Goal: Task Accomplishment & Management: Manage account settings

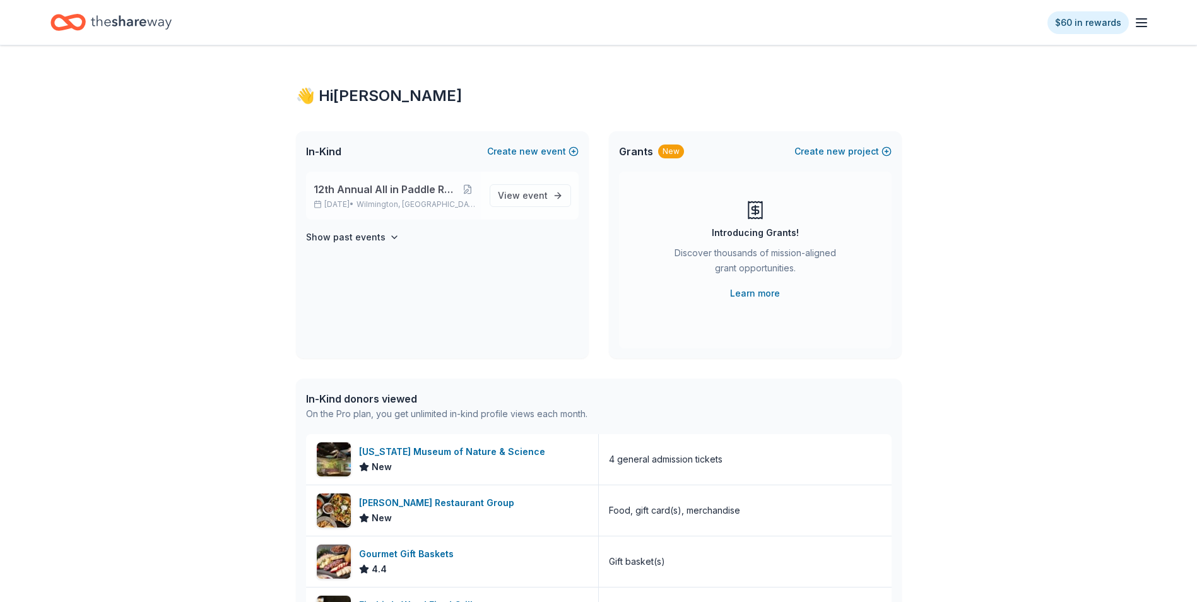
click at [390, 193] on span "12th Annual All in Paddle Raffle" at bounding box center [385, 189] width 143 height 15
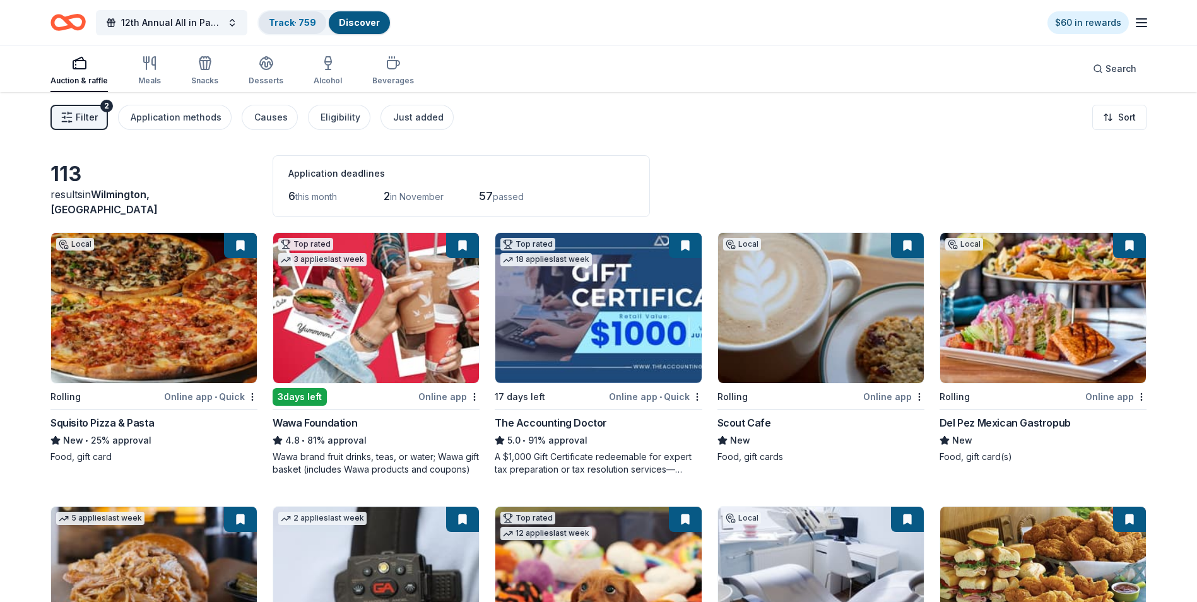
click at [287, 23] on link "Track · 759" at bounding box center [292, 22] width 47 height 11
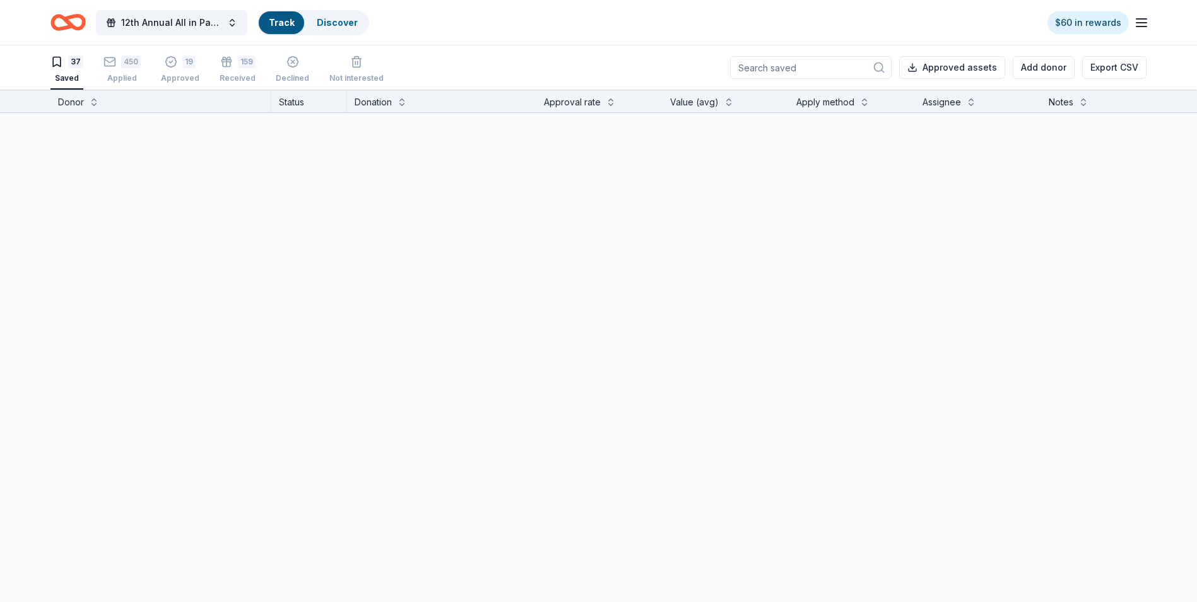
scroll to position [1, 0]
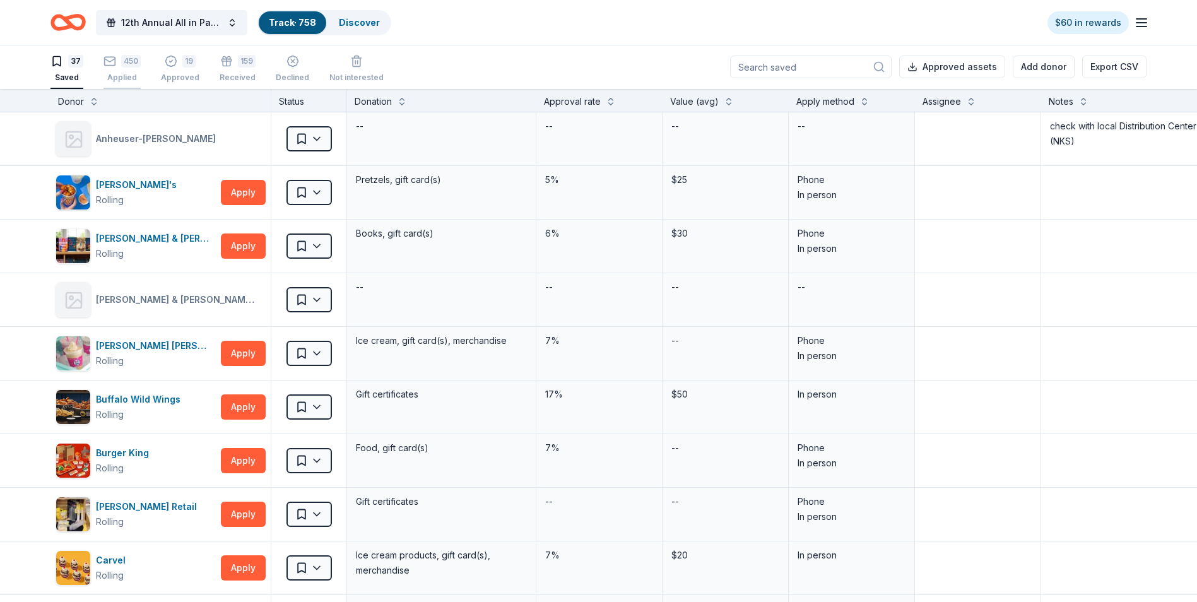
click at [129, 67] on div "450" at bounding box center [131, 61] width 20 height 13
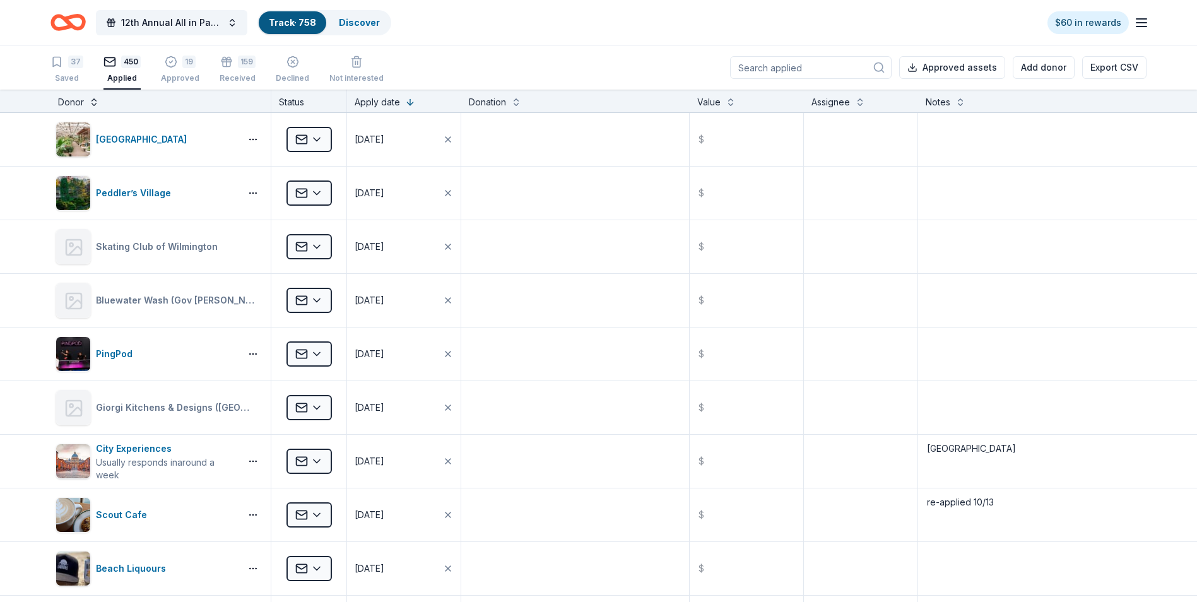
click at [95, 105] on button at bounding box center [94, 101] width 10 height 13
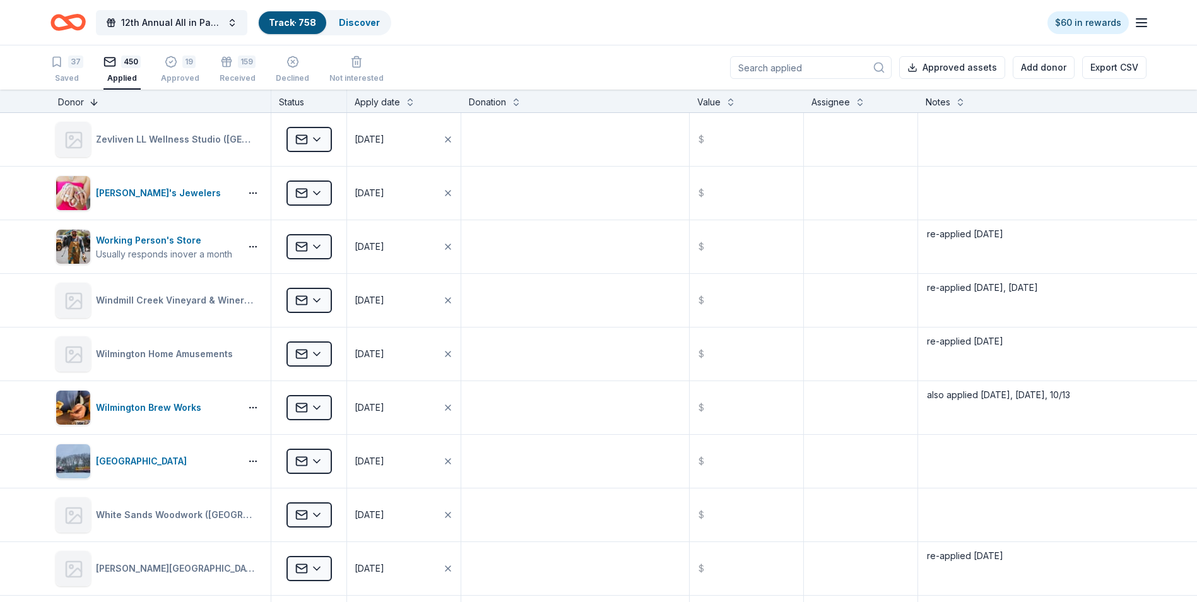
click at [92, 103] on button at bounding box center [94, 101] width 10 height 13
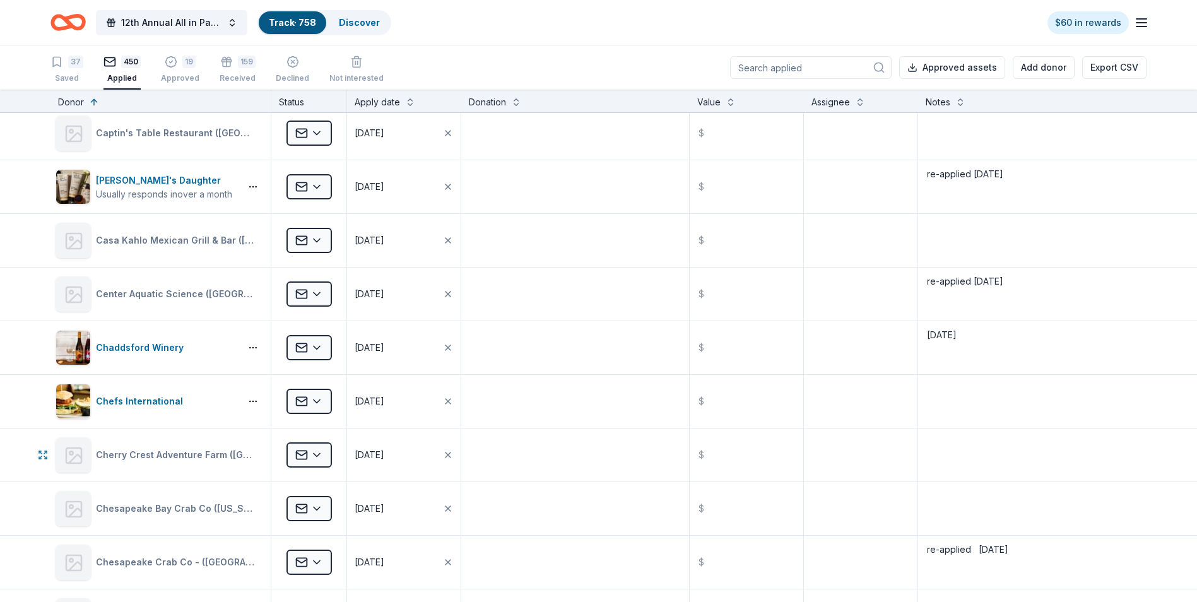
scroll to position [4039, 0]
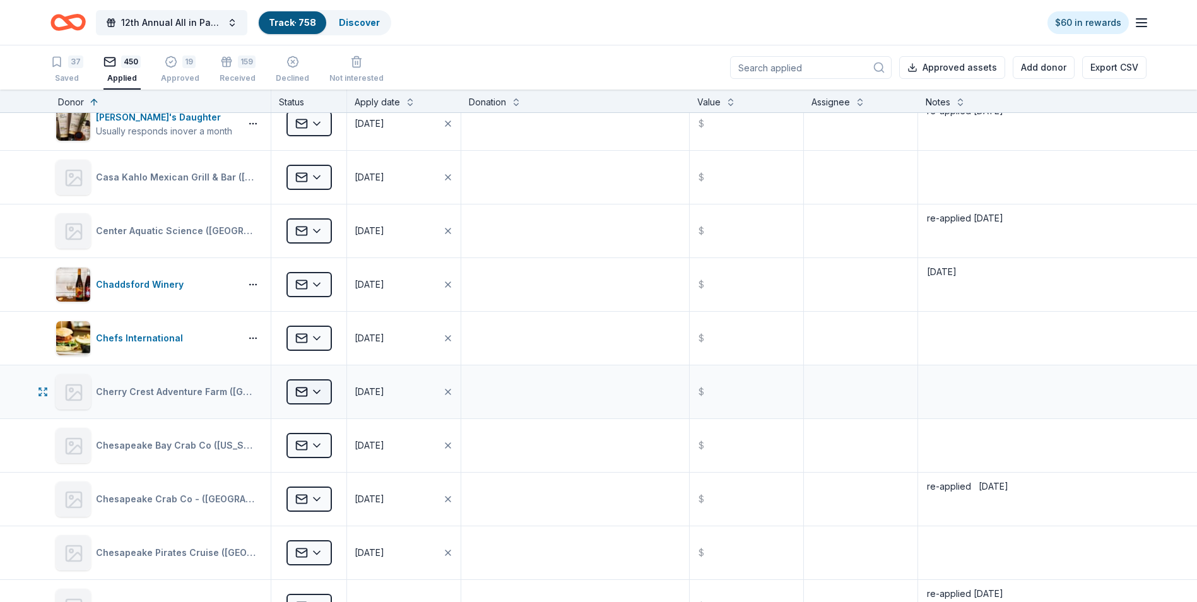
click at [317, 392] on html "12th Annual All in Paddle Raffle Track · 758 Discover $60 in rewards 37 Saved 4…" at bounding box center [598, 301] width 1197 height 602
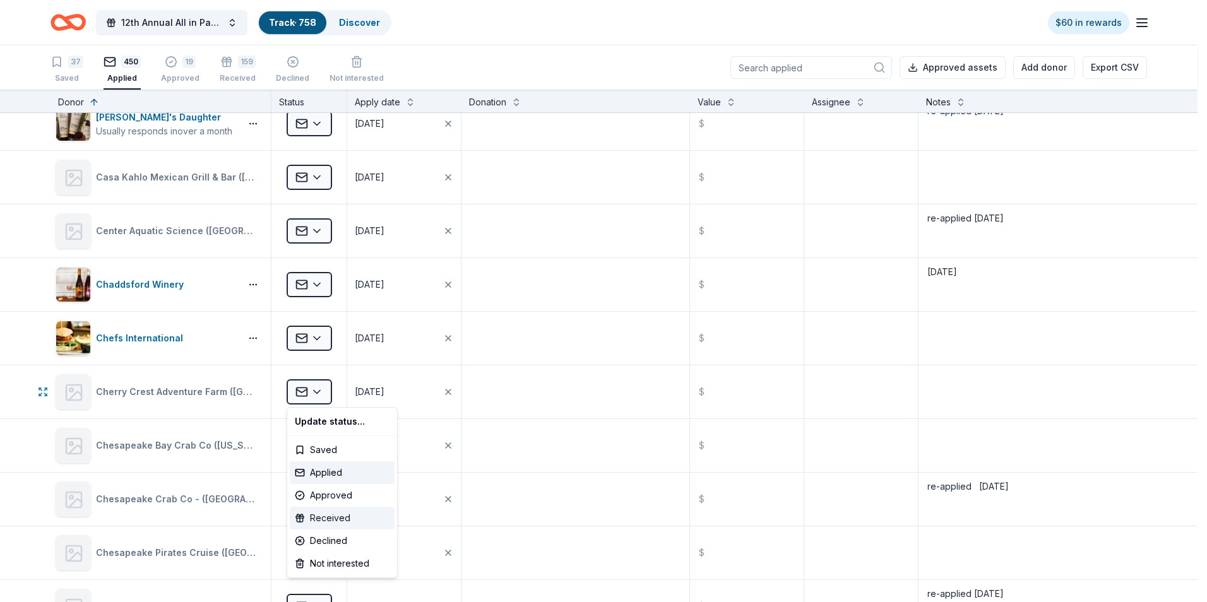
click at [324, 517] on div "Received" at bounding box center [342, 518] width 105 height 23
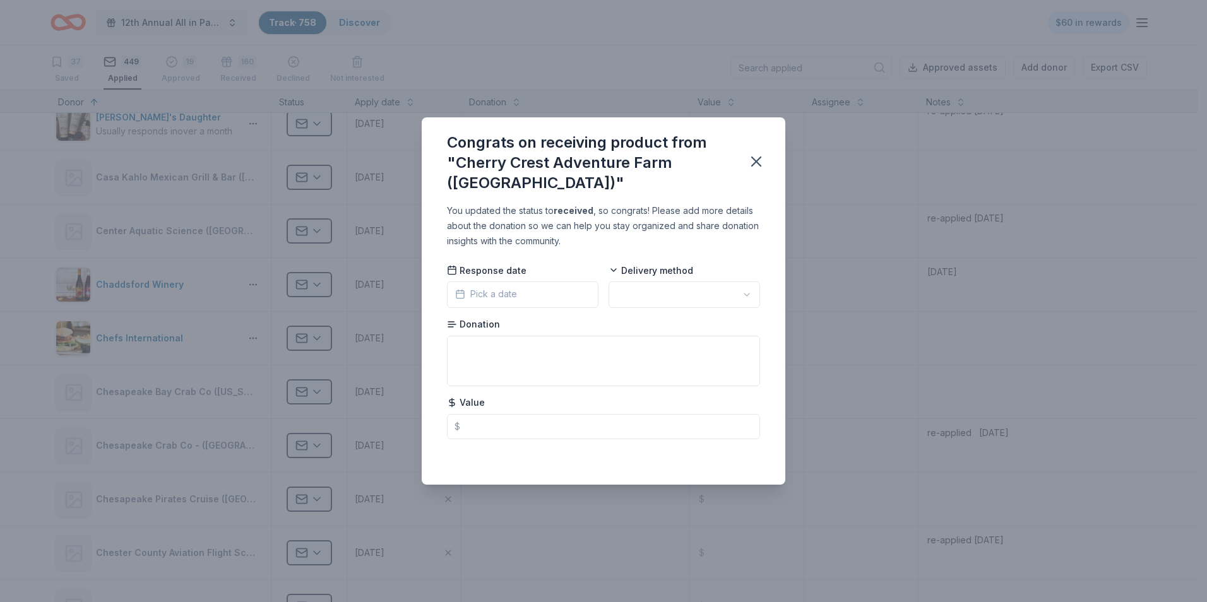
click at [555, 295] on button "Pick a date" at bounding box center [522, 294] width 151 height 27
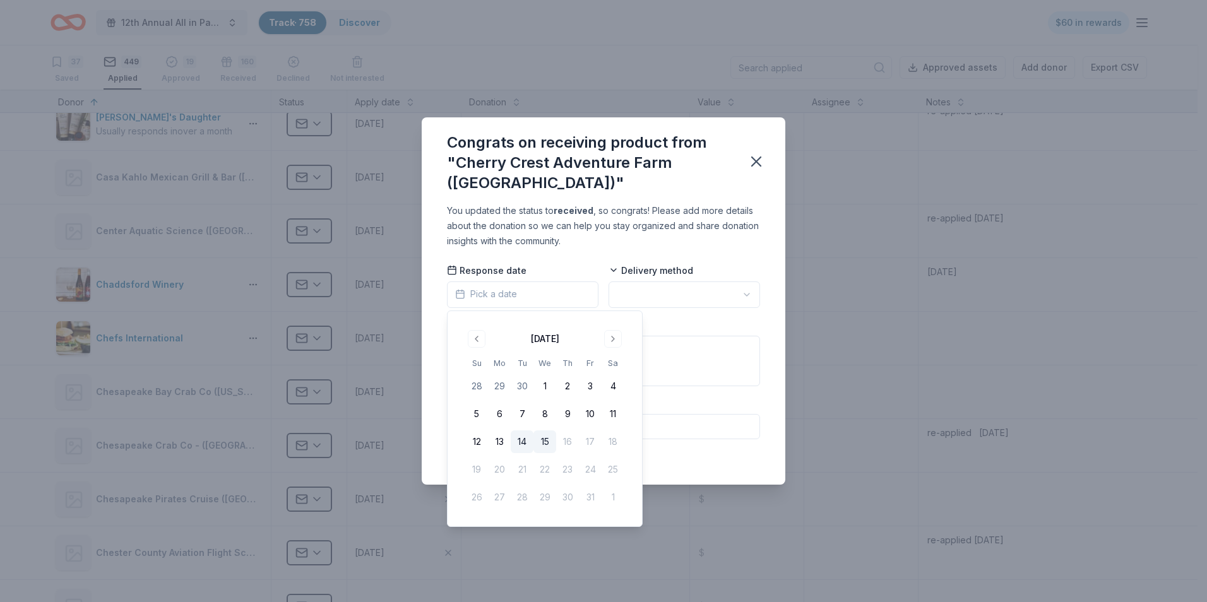
click at [520, 442] on button "14" at bounding box center [521, 441] width 23 height 23
click at [748, 292] on html "12th Annual All in Paddle Raffle Track · 758 Discover $60 in rewards 37 Saved 4…" at bounding box center [603, 301] width 1207 height 602
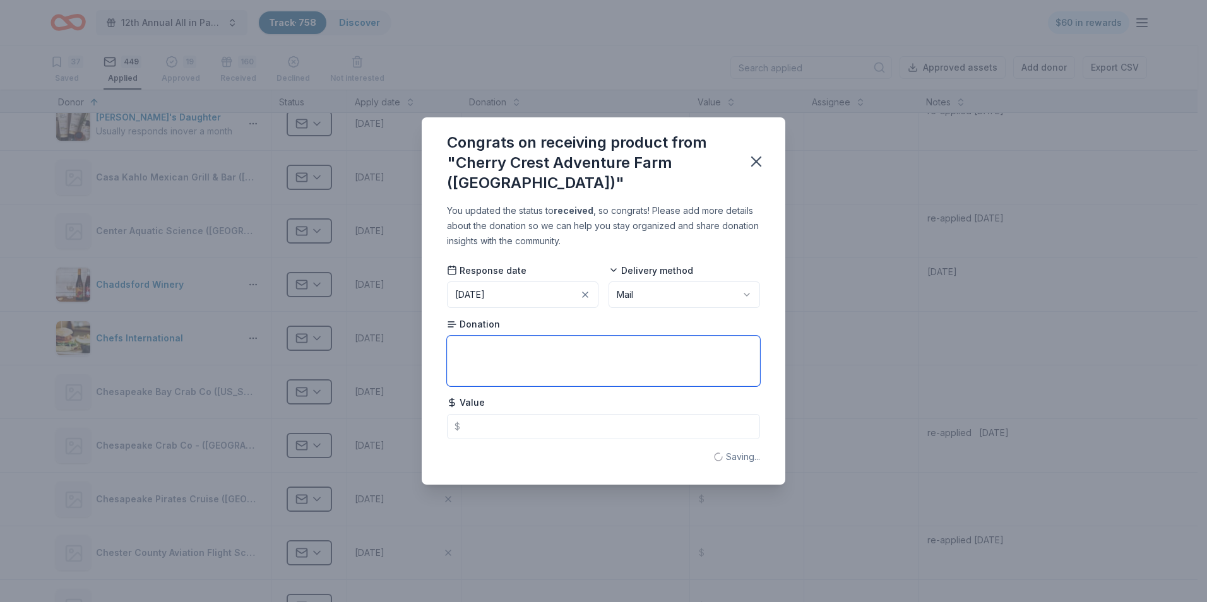
click at [484, 355] on textarea at bounding box center [603, 361] width 313 height 50
type textarea "2 admissions"
click at [468, 429] on input "text" at bounding box center [603, 426] width 313 height 25
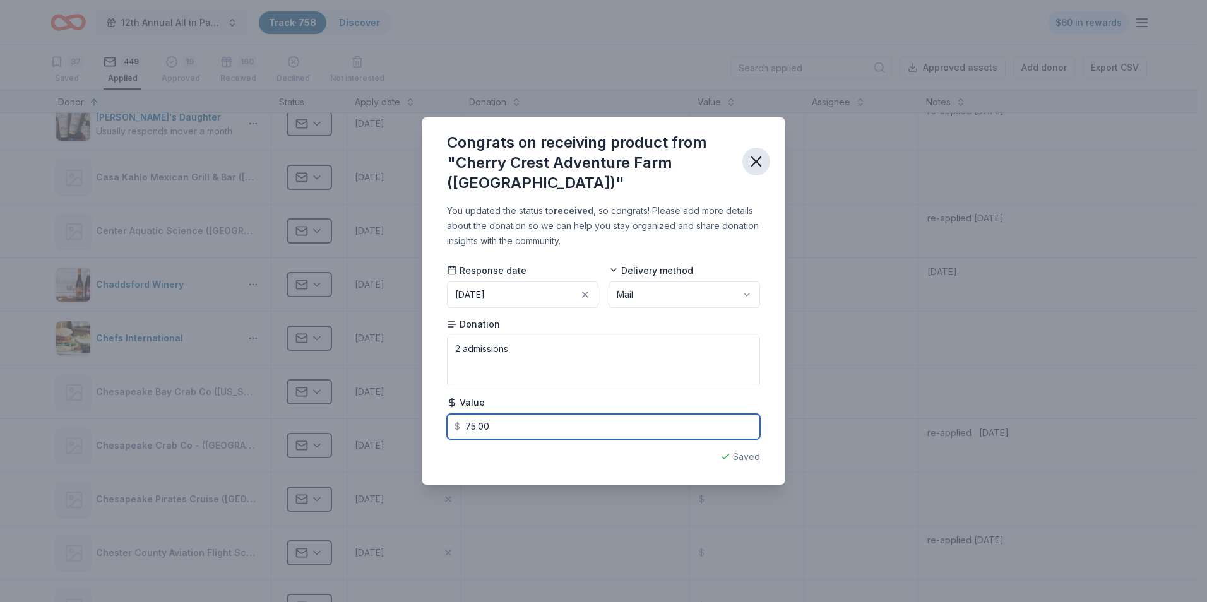
type input "75.00"
click at [755, 164] on icon "button" at bounding box center [756, 162] width 18 height 18
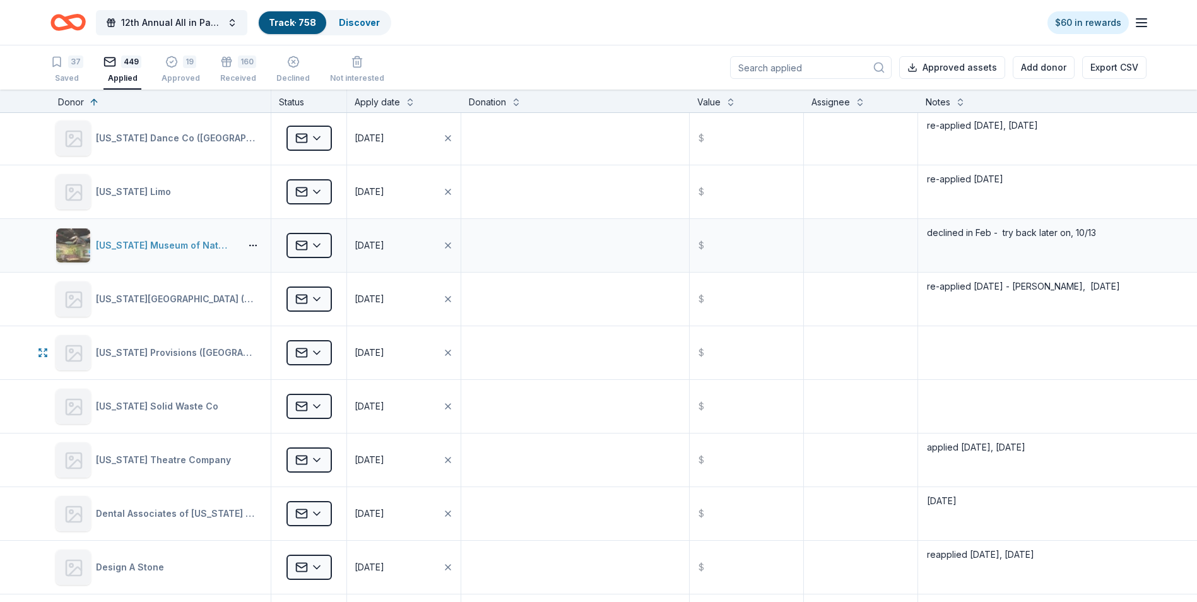
scroll to position [5868, 0]
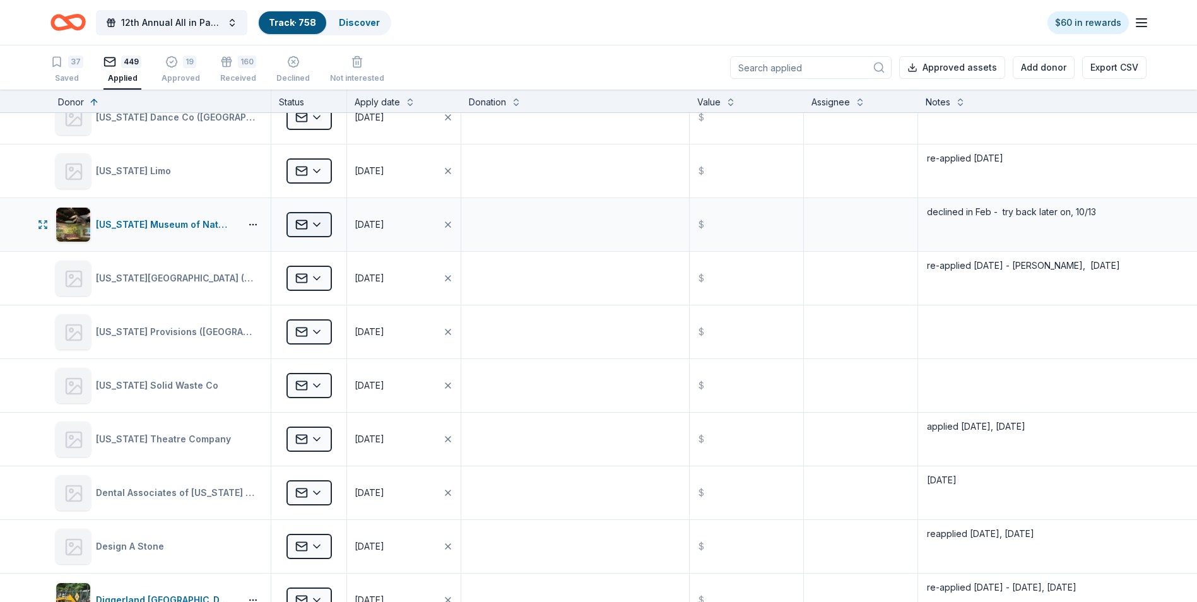
click at [324, 227] on html "12th Annual All in Paddle Raffle Track · 758 Discover $60 in rewards 37 Saved 4…" at bounding box center [598, 301] width 1197 height 602
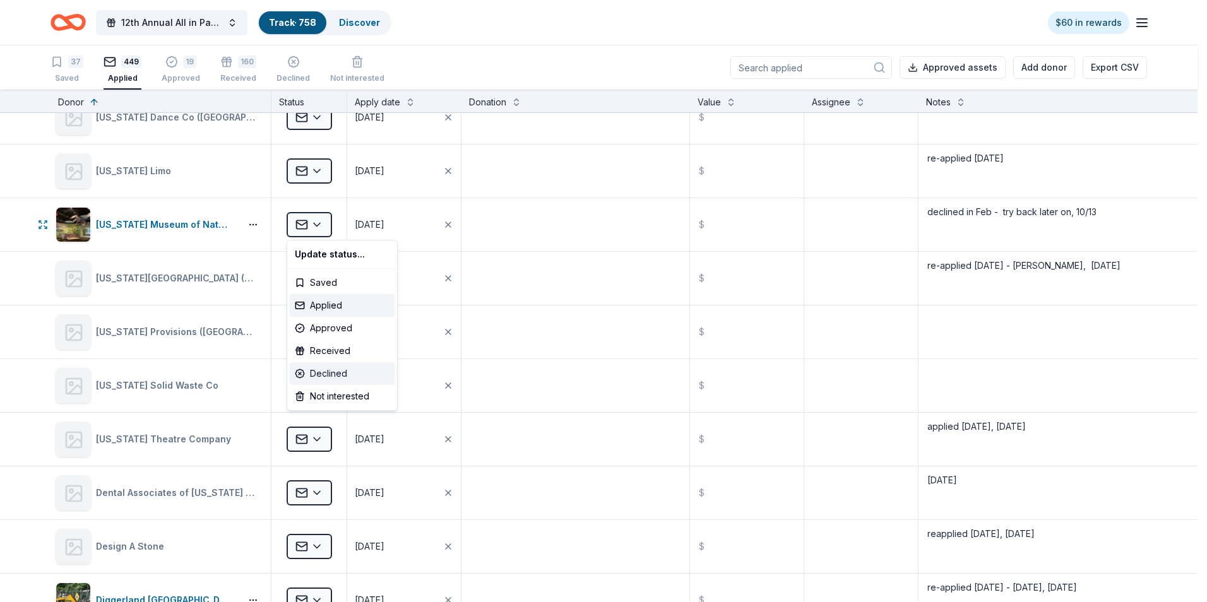
click at [326, 374] on div "Declined" at bounding box center [342, 373] width 105 height 23
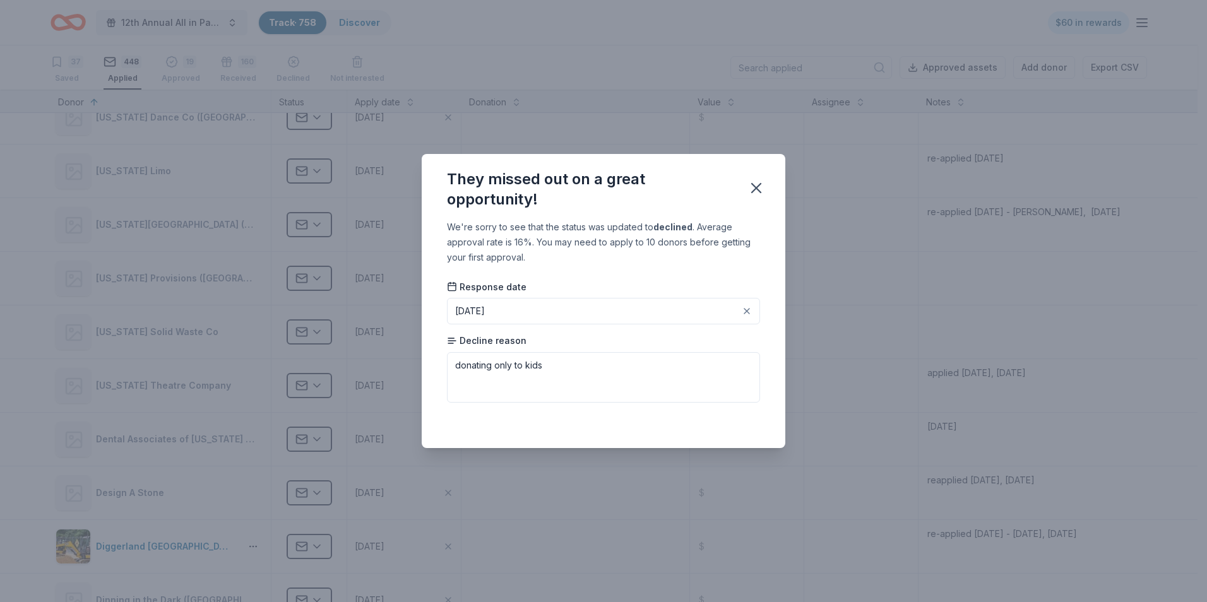
click at [610, 308] on button "[DATE]" at bounding box center [603, 311] width 313 height 27
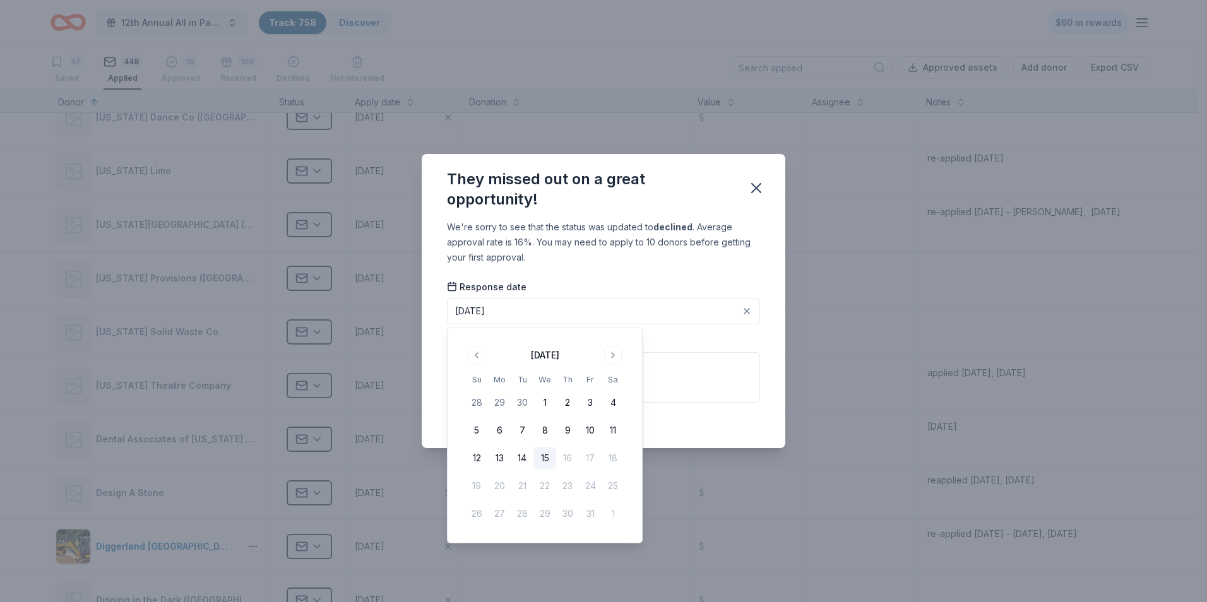
click at [521, 460] on button "14" at bounding box center [521, 458] width 23 height 23
click at [755, 193] on icon "button" at bounding box center [756, 188] width 18 height 18
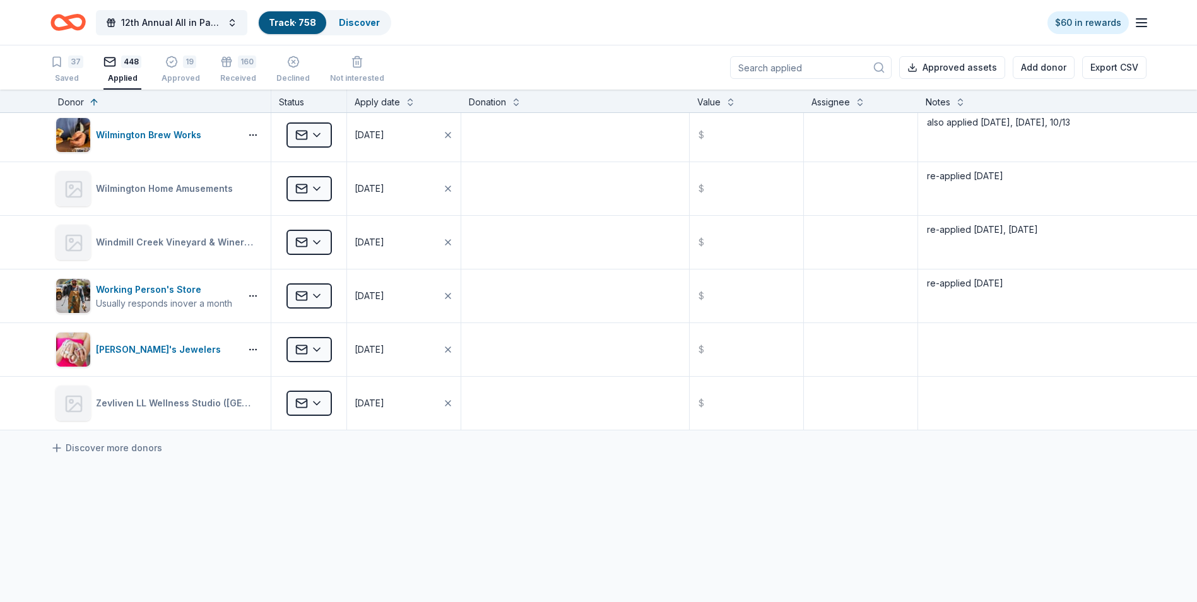
scroll to position [23588, 0]
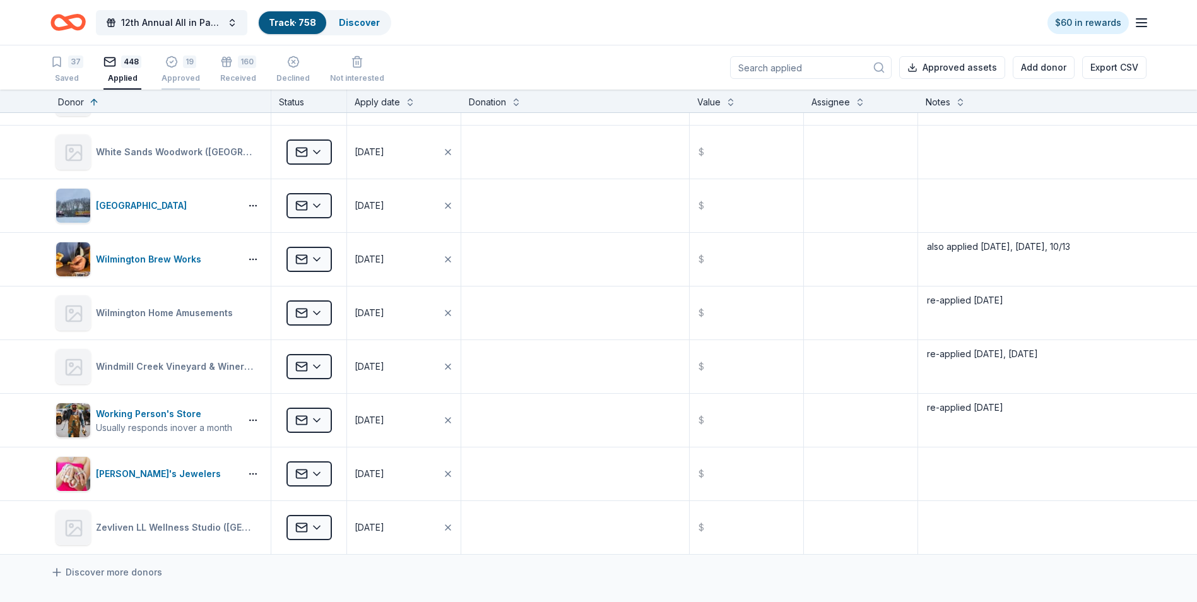
click at [187, 71] on div "19 Approved" at bounding box center [181, 70] width 38 height 28
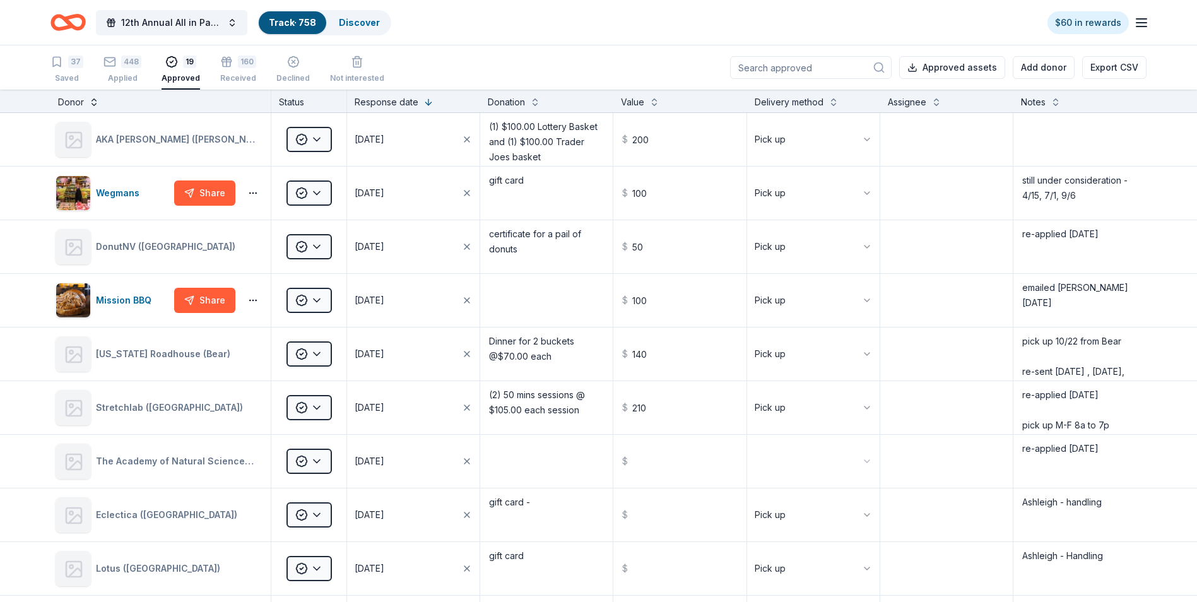
click at [93, 102] on button at bounding box center [94, 101] width 10 height 13
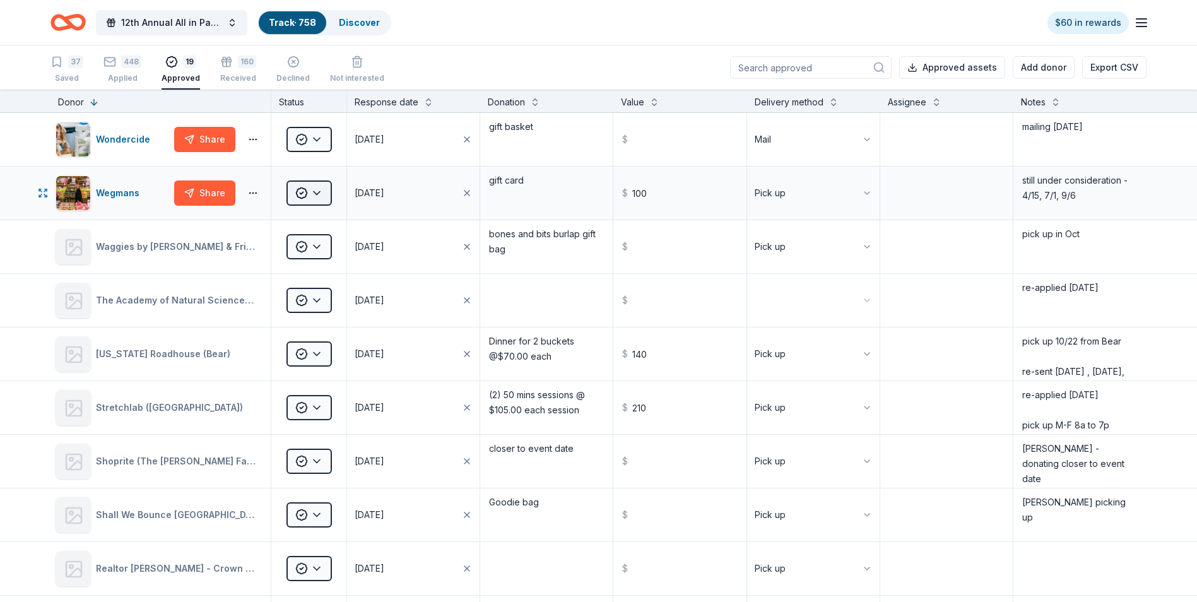
click at [317, 191] on html "12th Annual All in Paddle Raffle Track · 758 Discover $60 in rewards 37 Saved 4…" at bounding box center [598, 301] width 1197 height 602
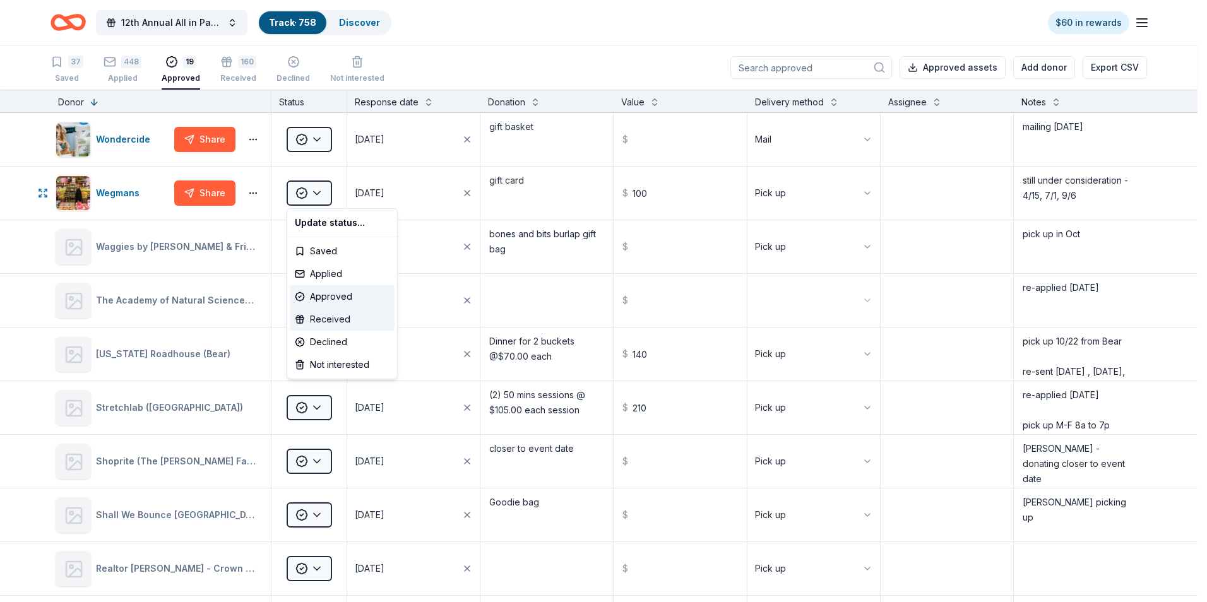
click at [324, 318] on div "Received" at bounding box center [342, 319] width 105 height 23
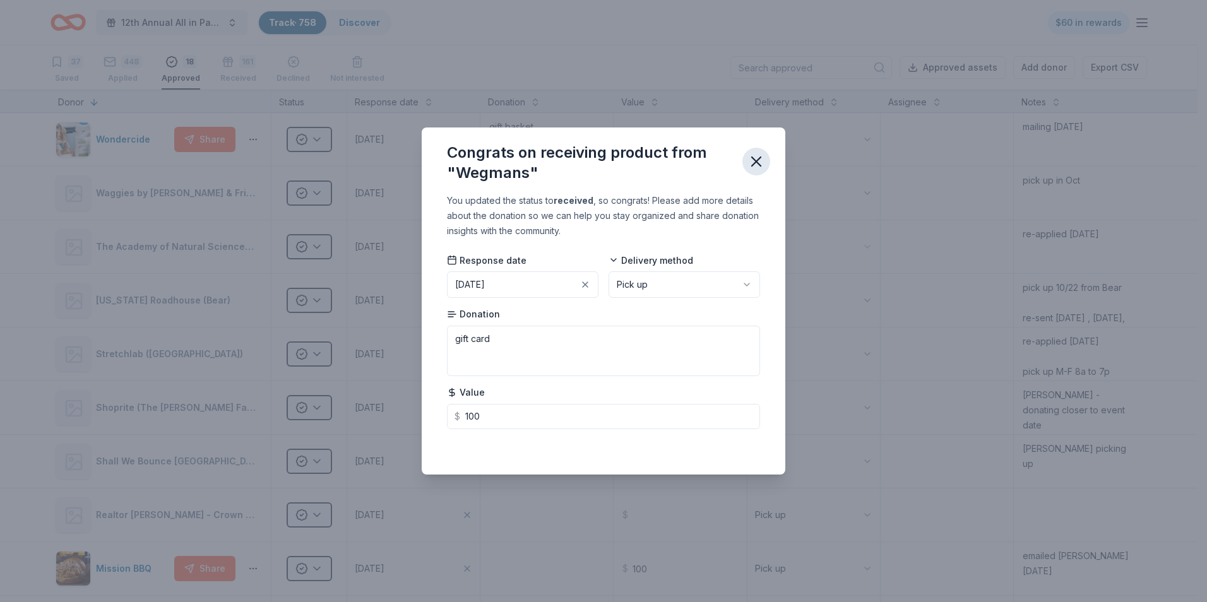
click at [754, 160] on icon "button" at bounding box center [756, 161] width 9 height 9
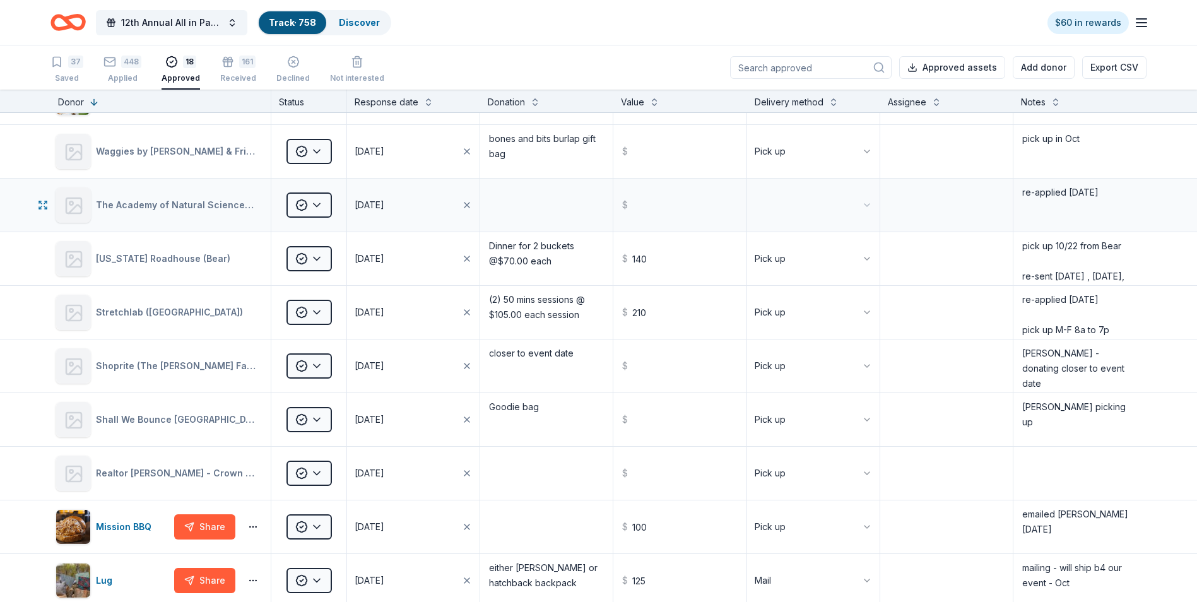
scroll to position [63, 0]
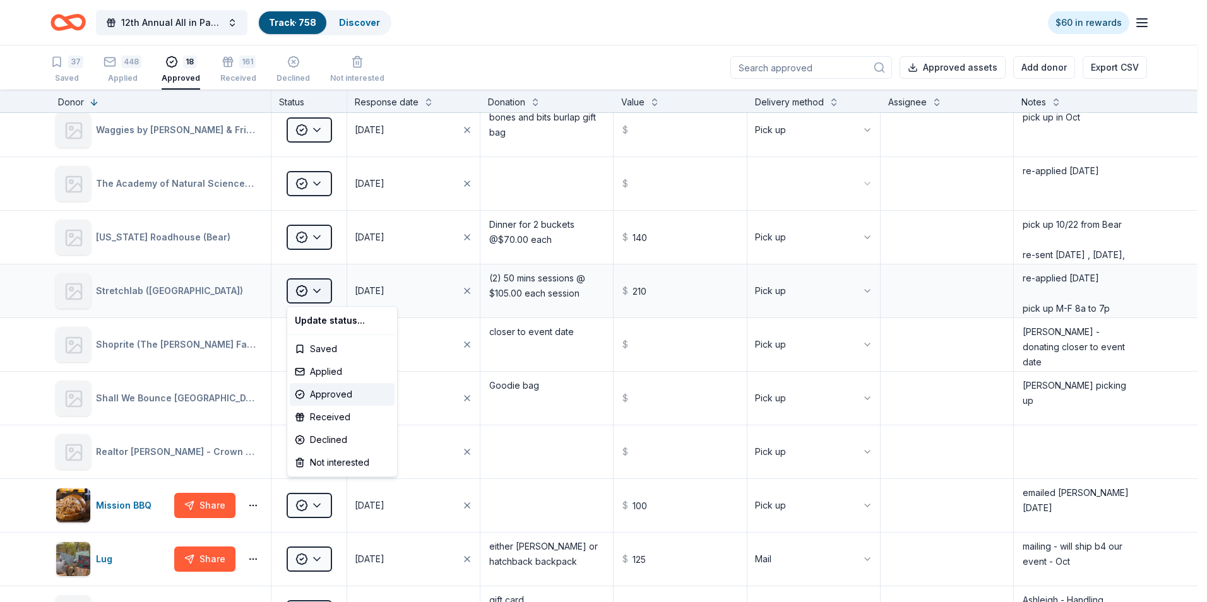
click at [318, 292] on html "12th Annual All in Paddle Raffle Track · 758 Discover $60 in rewards 37 Saved 4…" at bounding box center [603, 301] width 1207 height 602
click at [325, 417] on div "Received" at bounding box center [342, 417] width 105 height 23
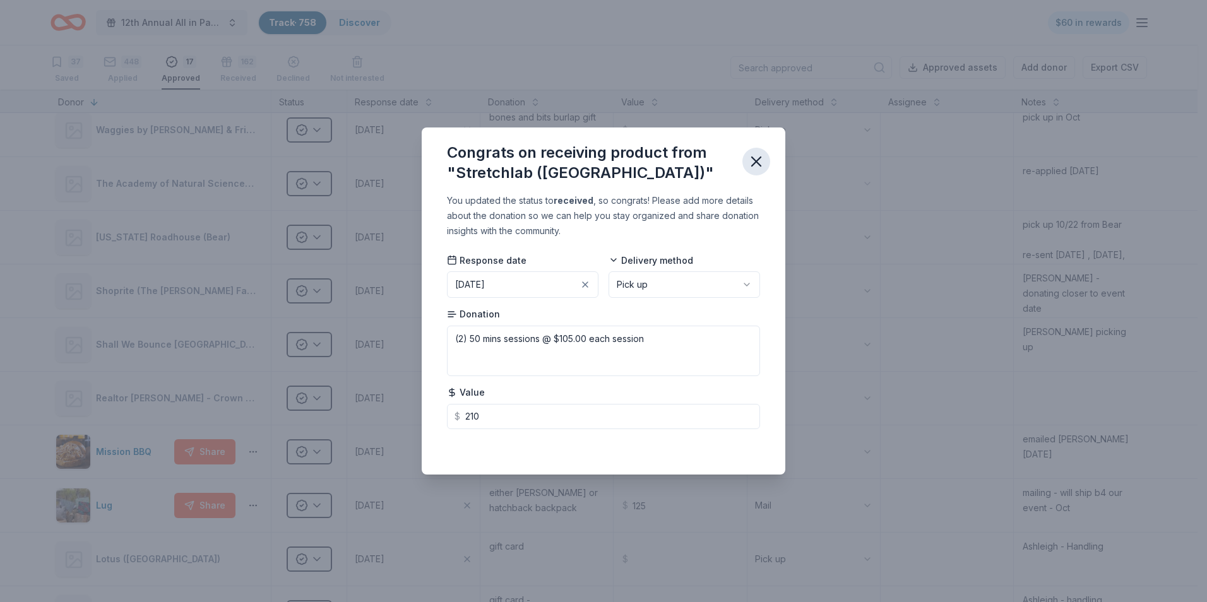
click at [755, 167] on icon "button" at bounding box center [756, 162] width 18 height 18
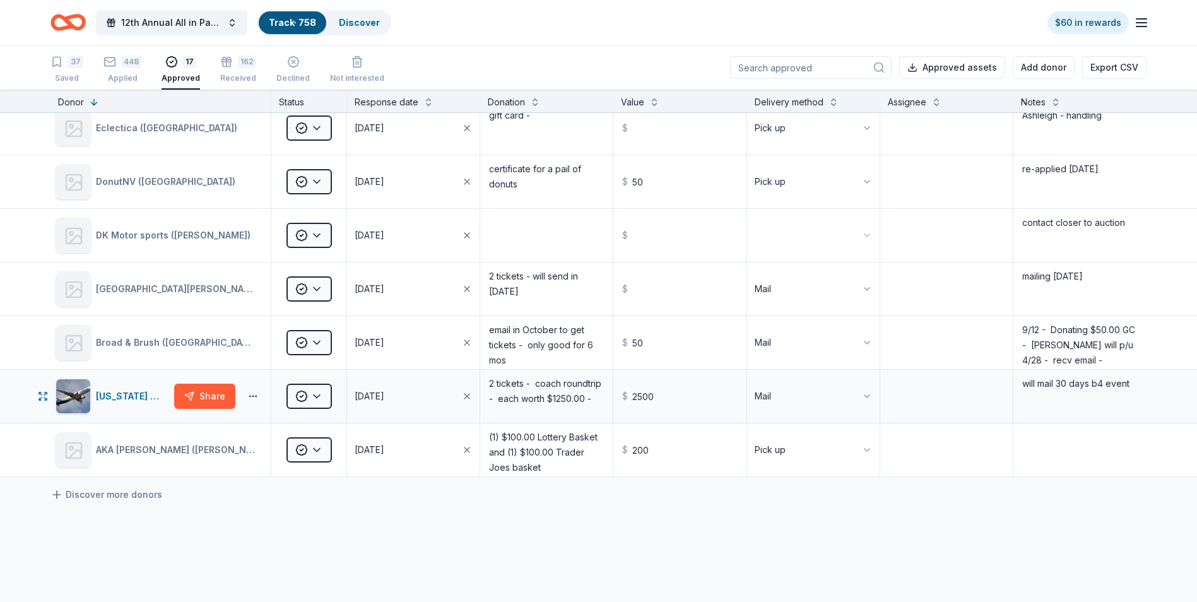
scroll to position [568, 0]
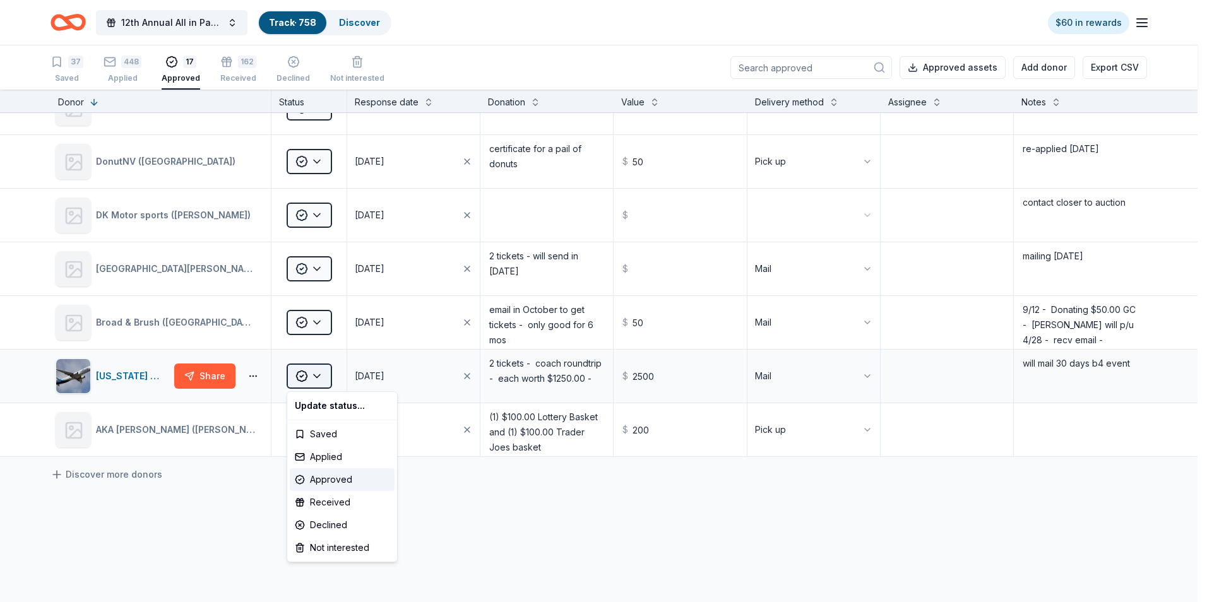
click at [319, 374] on html "12th Annual All in Paddle Raffle Track · 758 Discover $60 in rewards 37 Saved 4…" at bounding box center [603, 301] width 1207 height 602
click at [323, 500] on div "Received" at bounding box center [342, 502] width 105 height 23
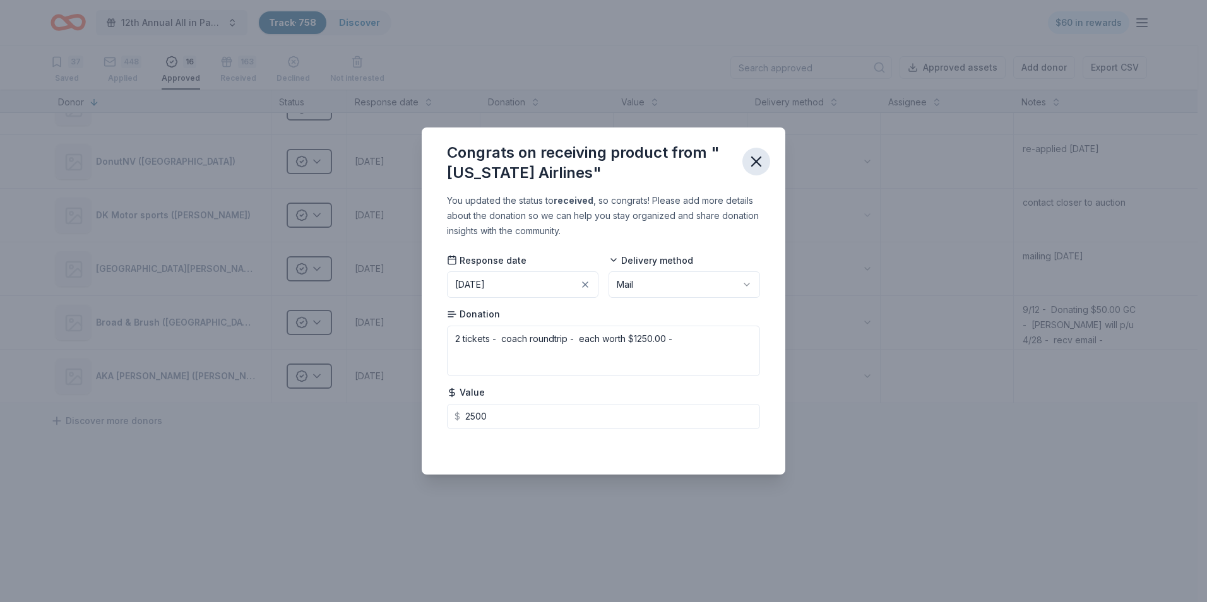
click at [758, 161] on icon "button" at bounding box center [756, 162] width 18 height 18
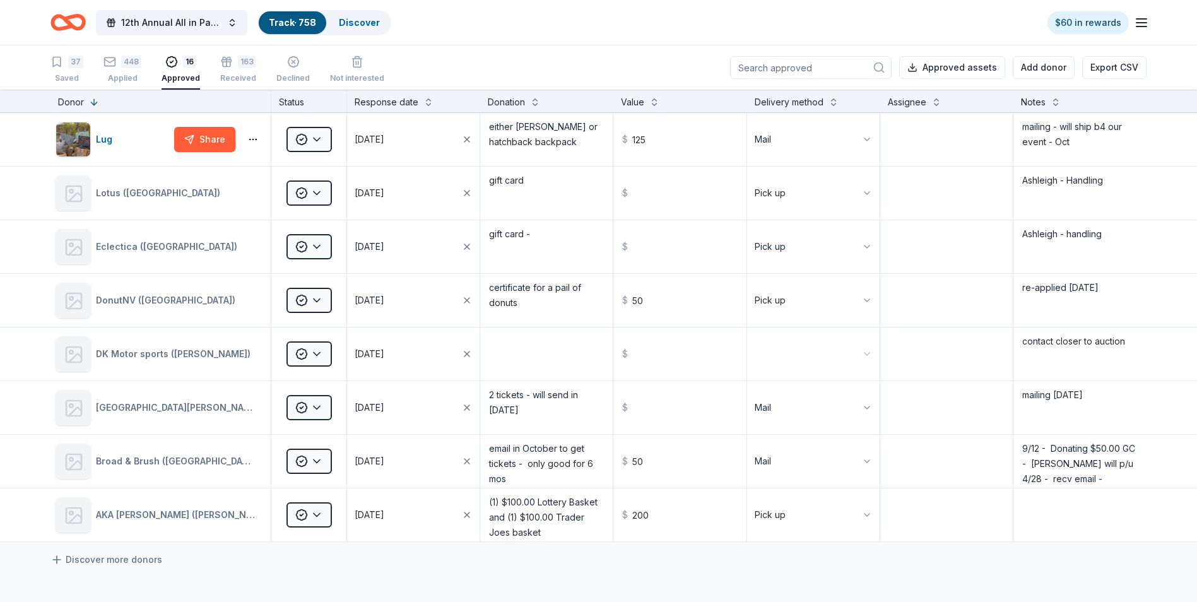
scroll to position [379, 0]
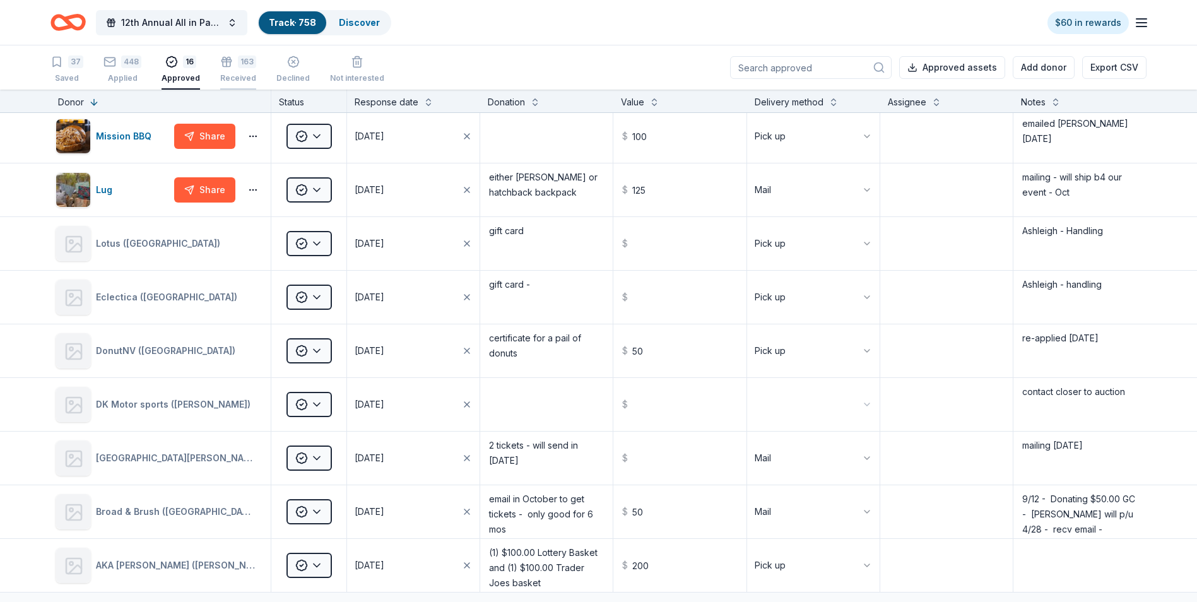
click at [233, 68] on div "163 Received" at bounding box center [238, 63] width 36 height 28
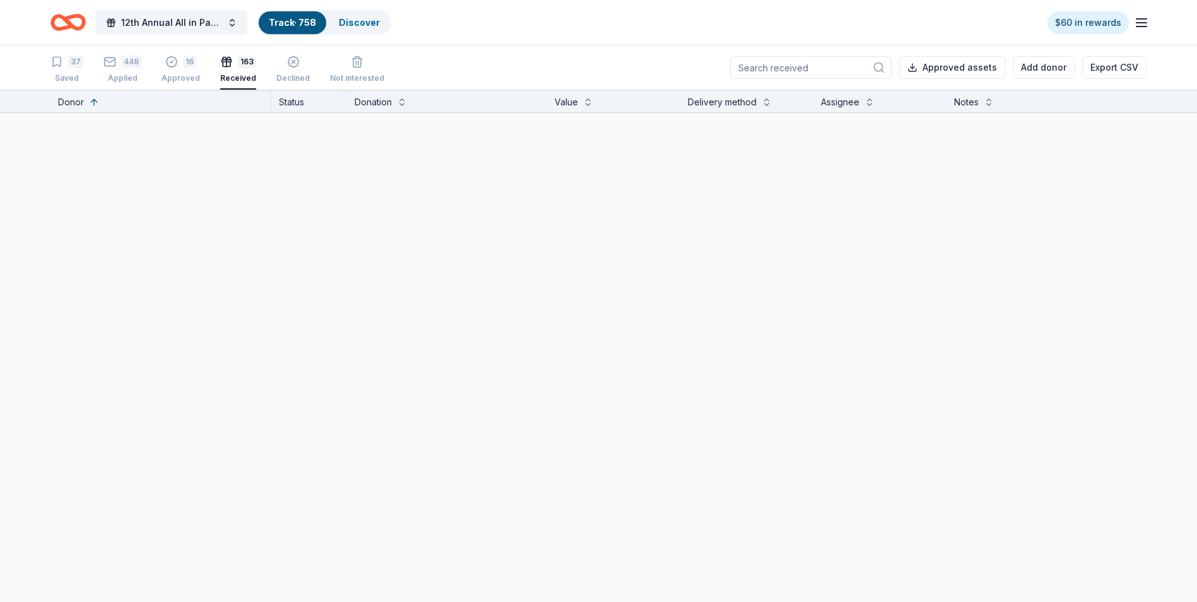
scroll to position [8263, 0]
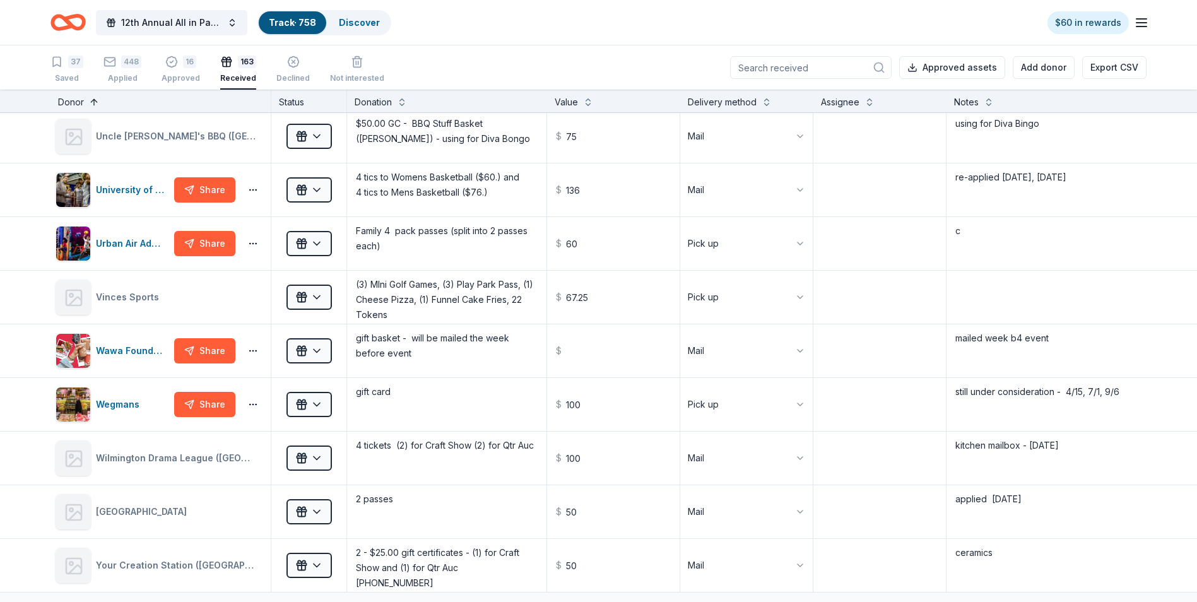
click at [95, 100] on button at bounding box center [94, 101] width 10 height 13
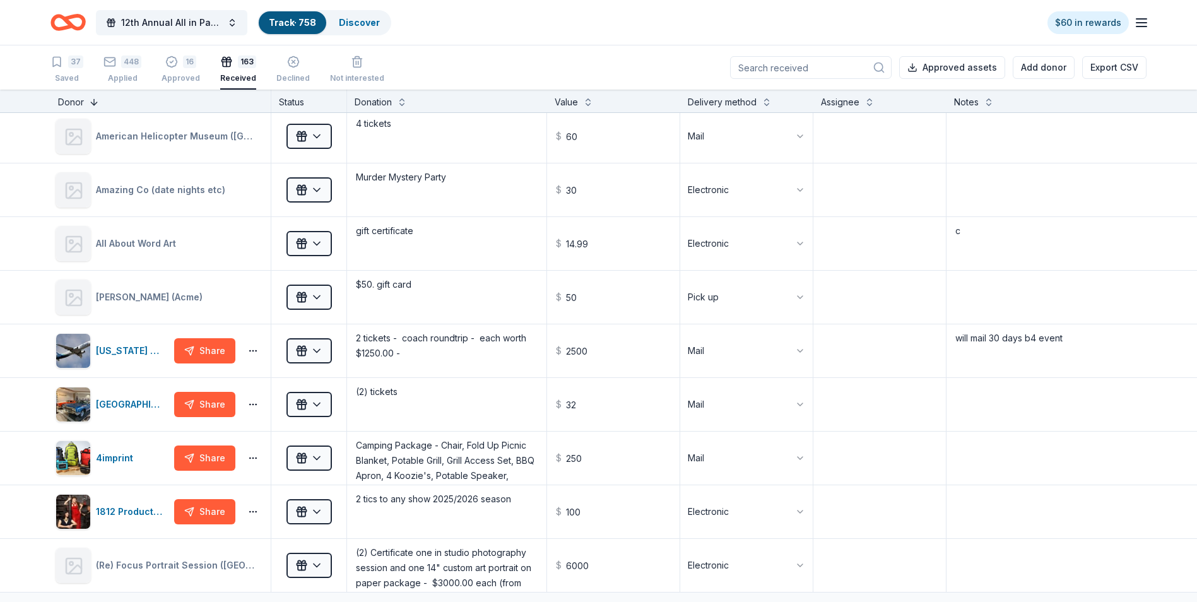
scroll to position [0, 0]
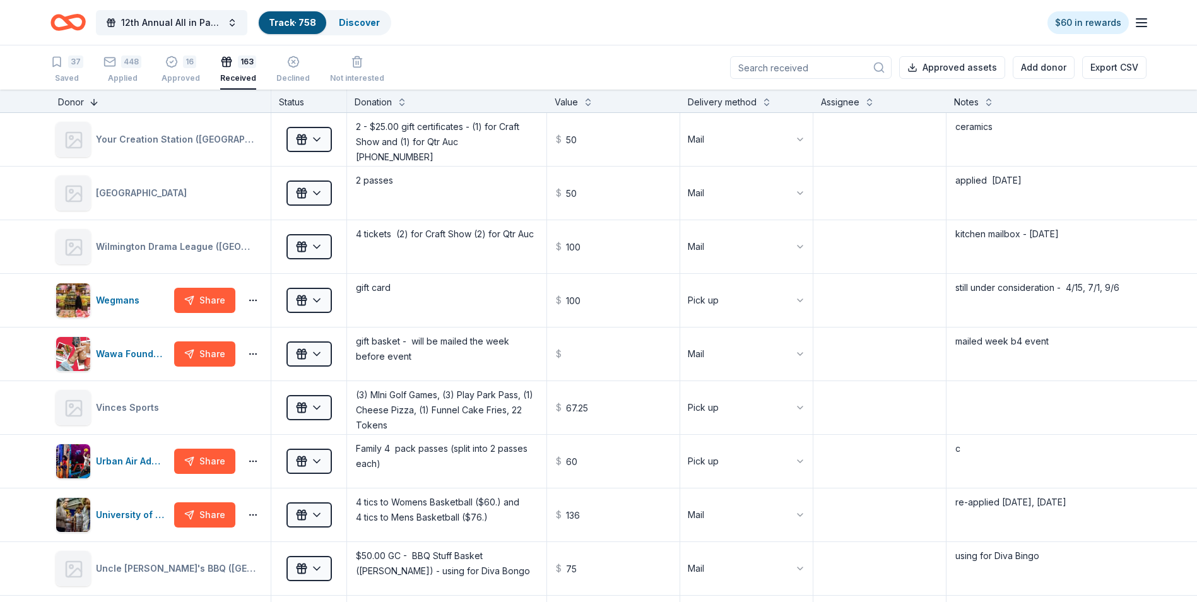
click at [95, 103] on button at bounding box center [94, 101] width 10 height 13
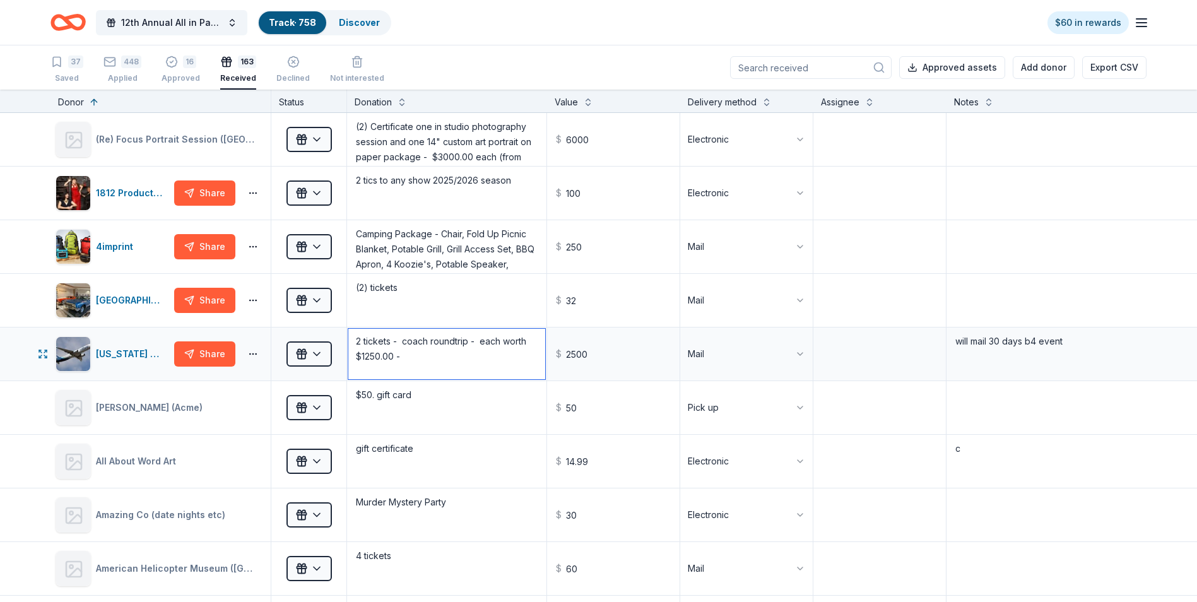
click at [369, 357] on textarea "2 tickets - coach roundtrip - each worth $1250.00 -" at bounding box center [446, 354] width 197 height 50
type textarea "2 tickets - coach roundtrip - each worth $1750.00 -"
click at [567, 353] on input "2500" at bounding box center [613, 354] width 130 height 50
click at [870, 299] on textarea at bounding box center [880, 300] width 130 height 50
type input "3500.00"
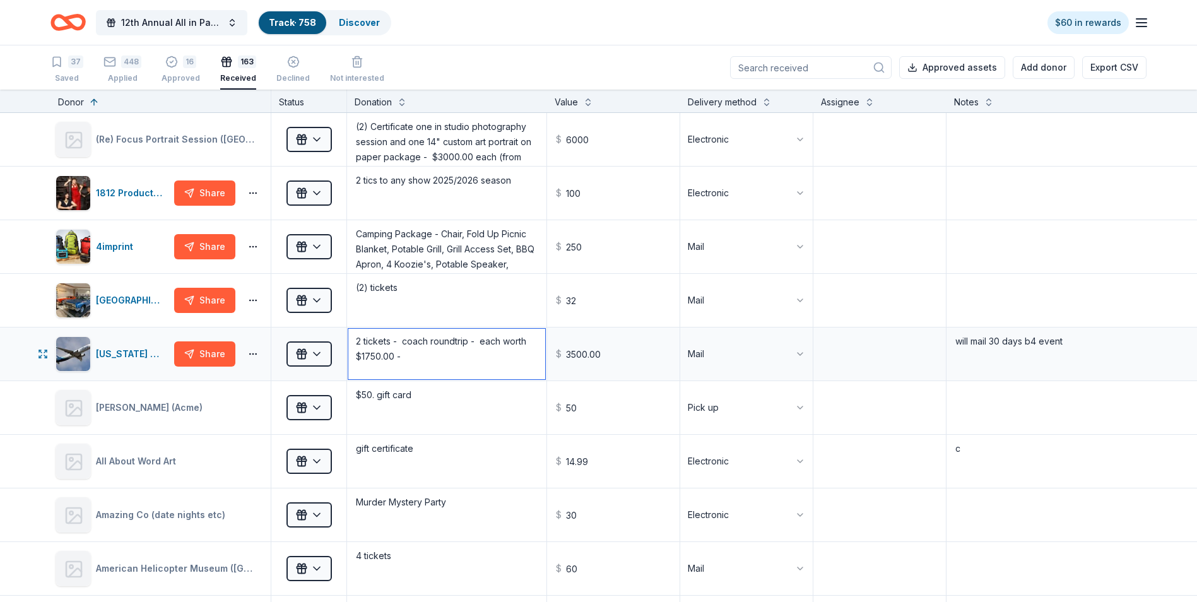
click at [464, 365] on textarea "2 tickets - coach roundtrip - each worth $1750.00 -" at bounding box center [446, 354] width 197 height 50
click at [93, 101] on button at bounding box center [94, 101] width 10 height 13
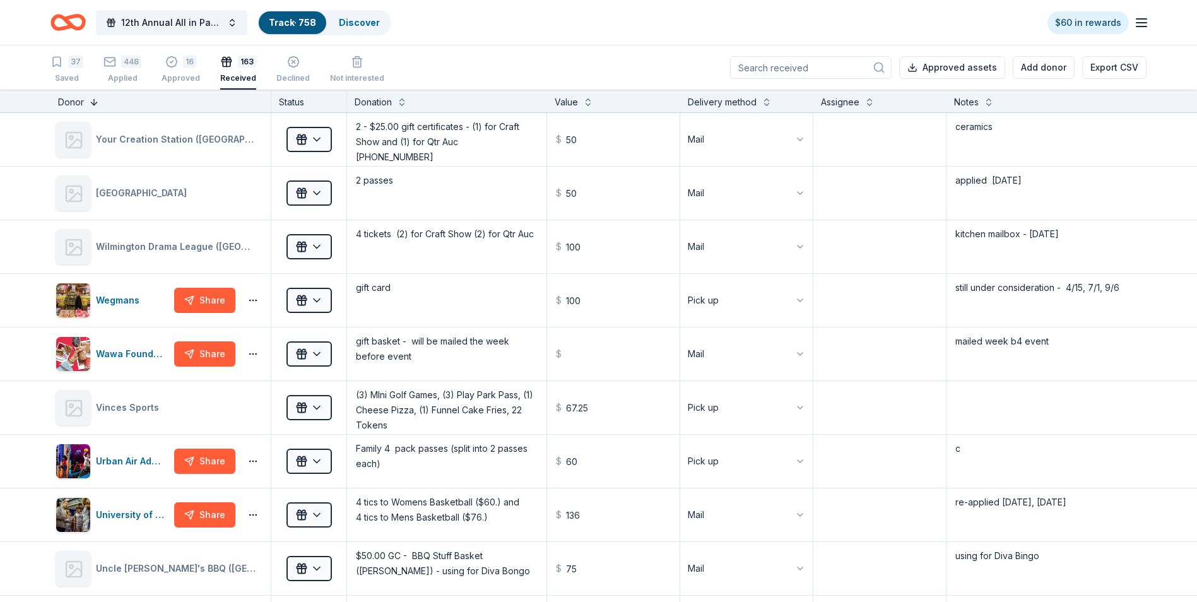
click at [93, 101] on button at bounding box center [94, 101] width 10 height 13
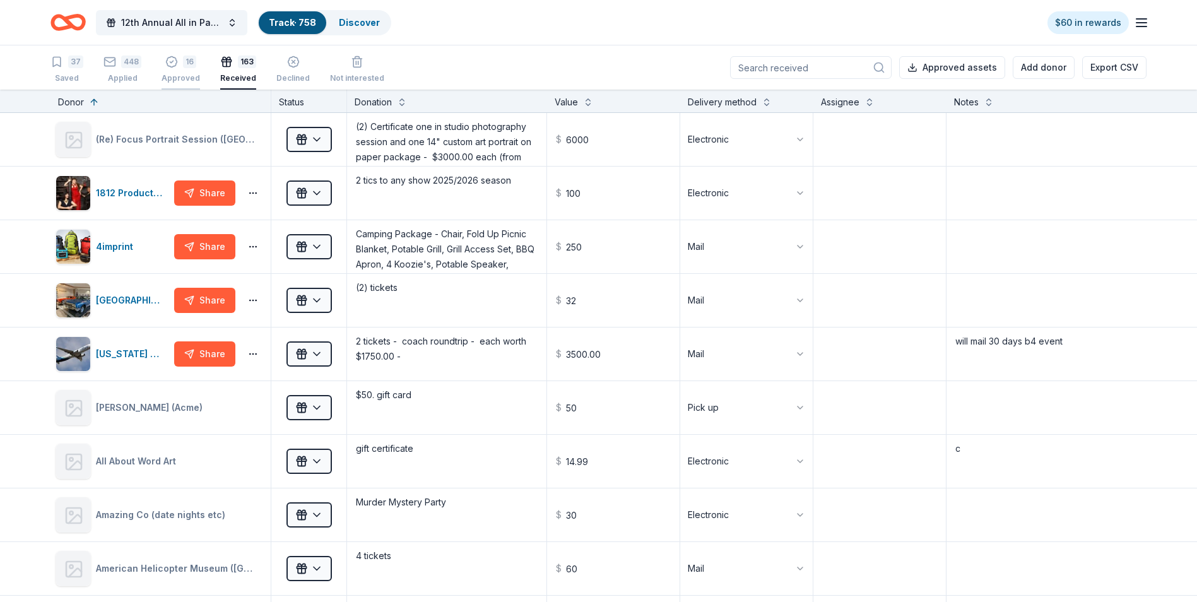
click at [177, 75] on div "Approved" at bounding box center [181, 78] width 38 height 10
